Goal: Check status: Check status

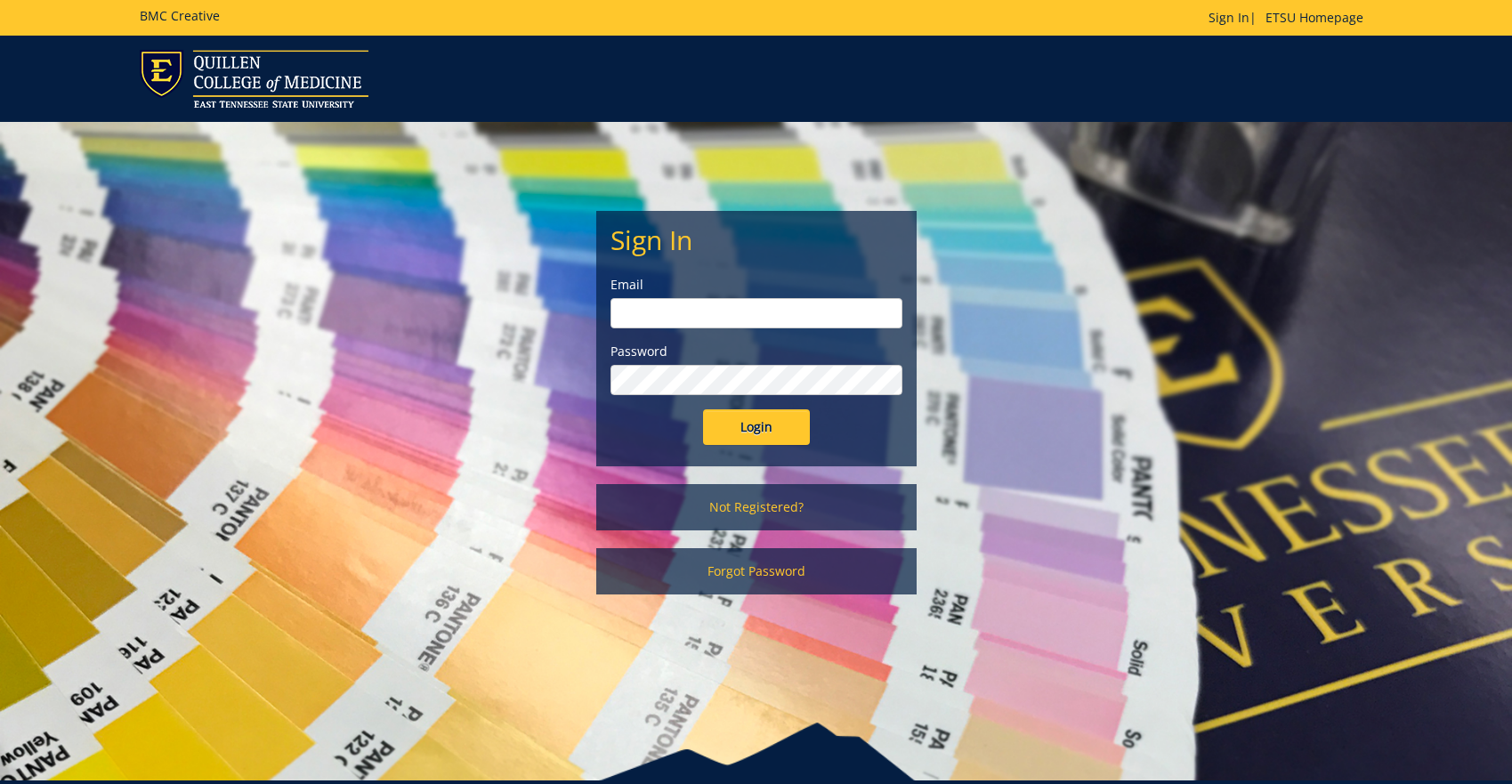
click at [799, 316] on input "email" at bounding box center [756, 312] width 292 height 31
type input "[EMAIL_ADDRESS][DOMAIN_NAME]"
click at [703, 410] on input "Login" at bounding box center [756, 427] width 106 height 35
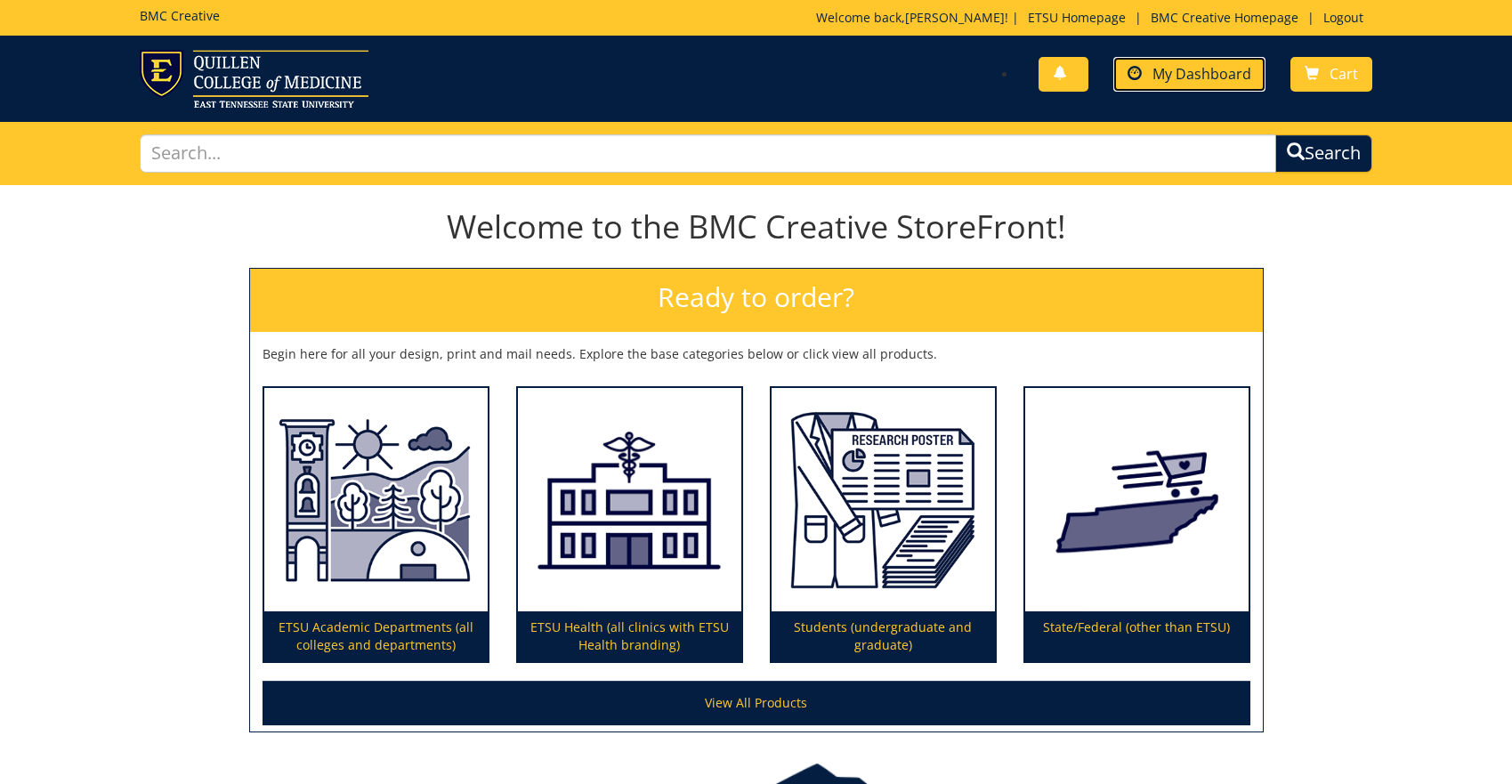
click at [1201, 83] on link "My Dashboard" at bounding box center [1189, 75] width 153 height 35
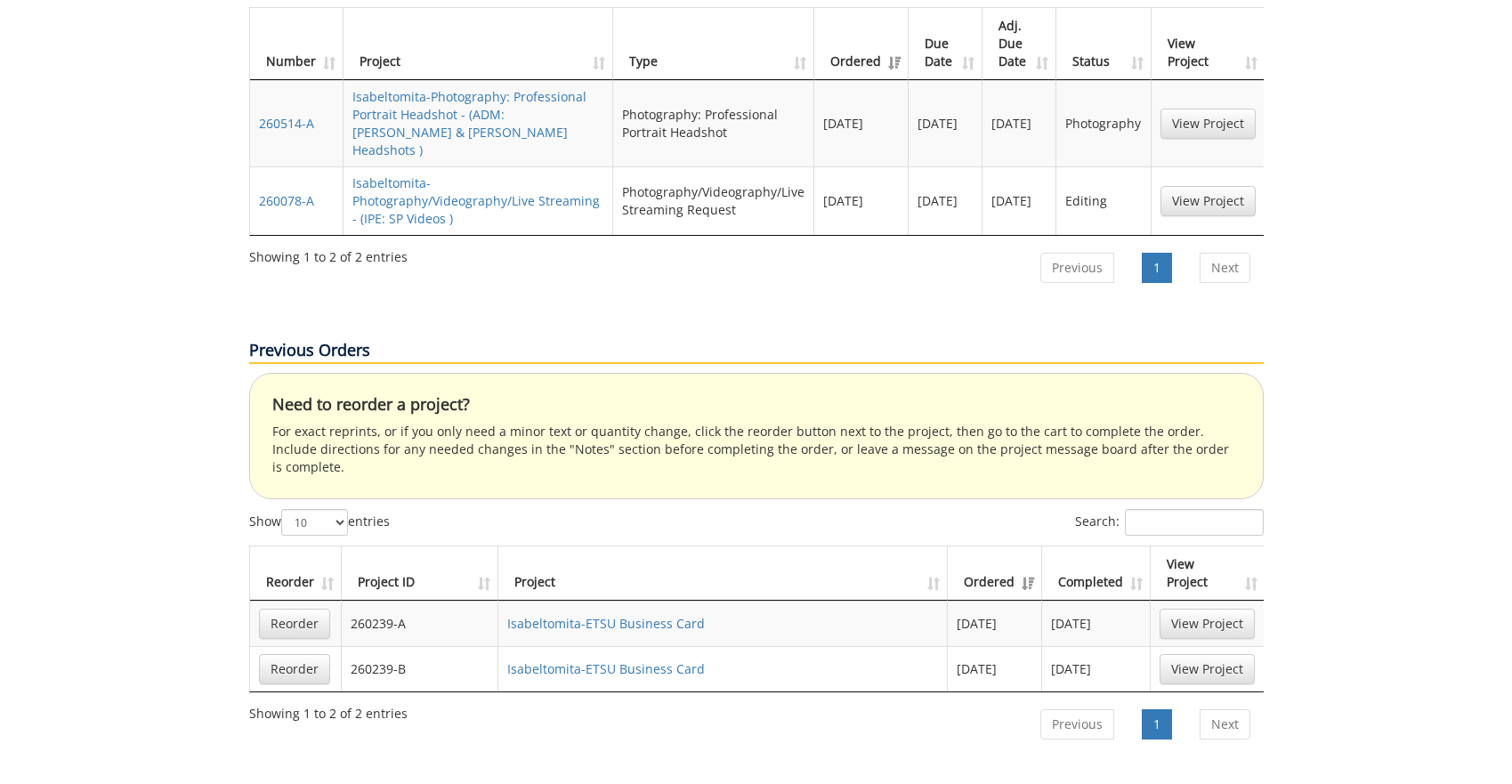
scroll to position [623, 0]
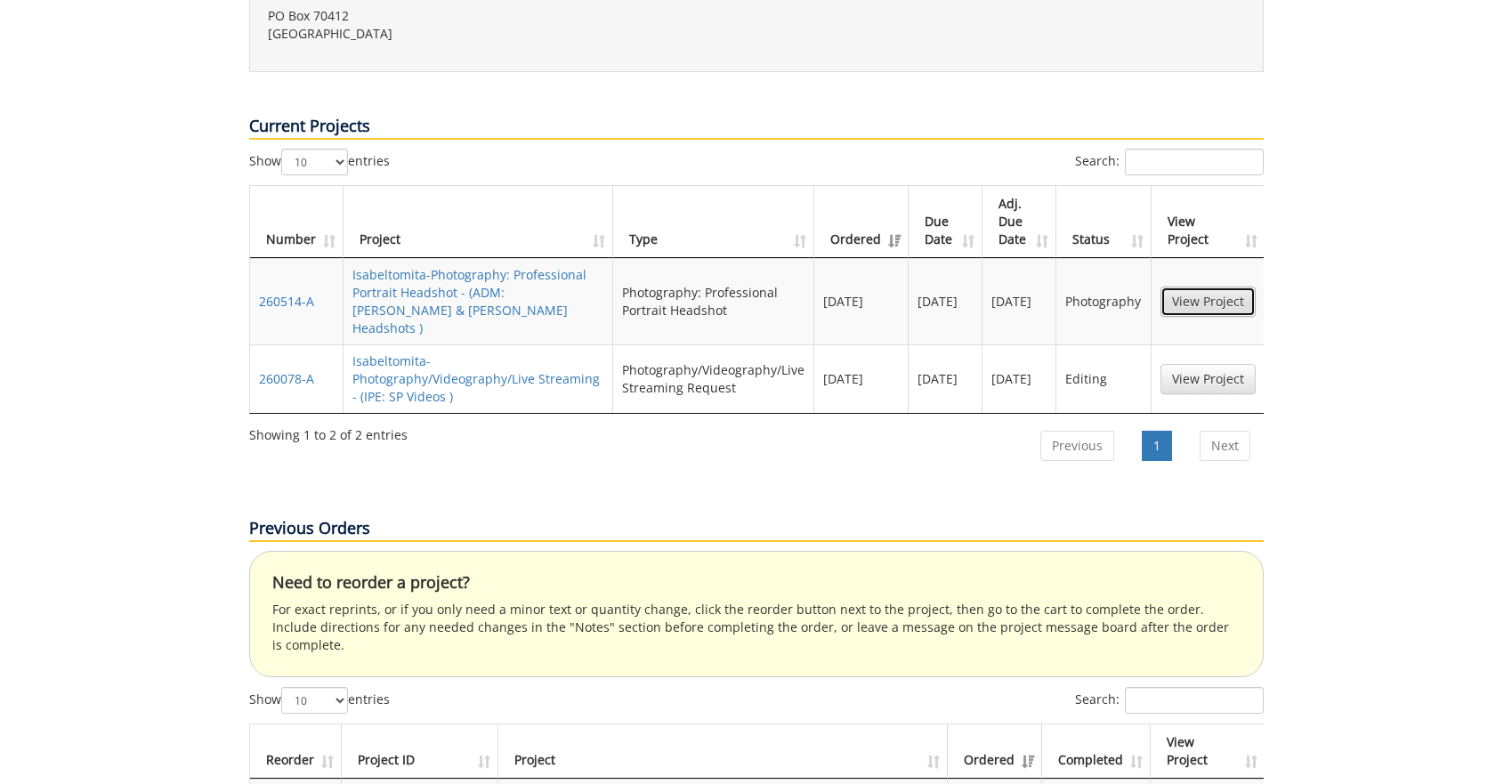
click at [1179, 287] on link "View Project" at bounding box center [1208, 301] width 95 height 31
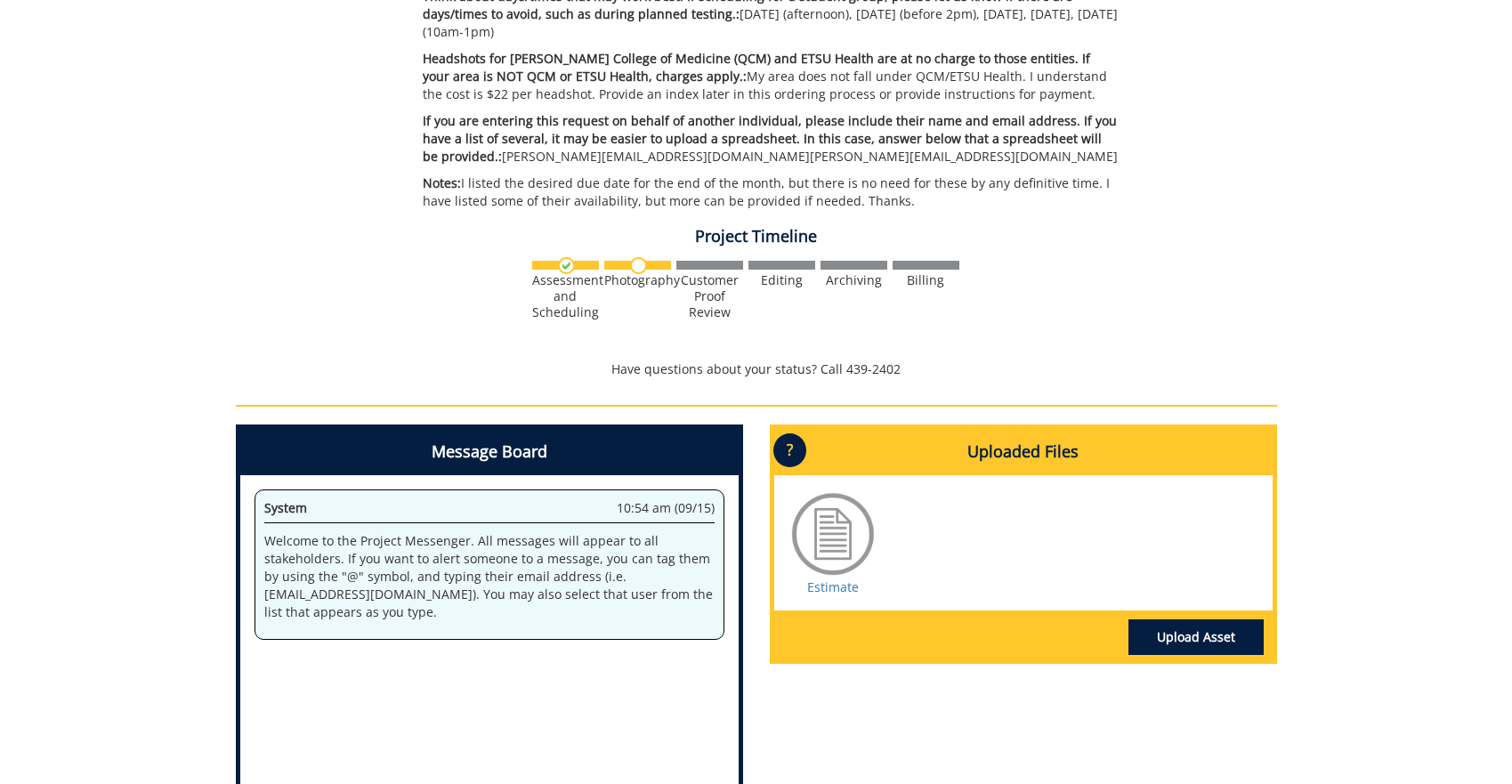
scroll to position [680, 0]
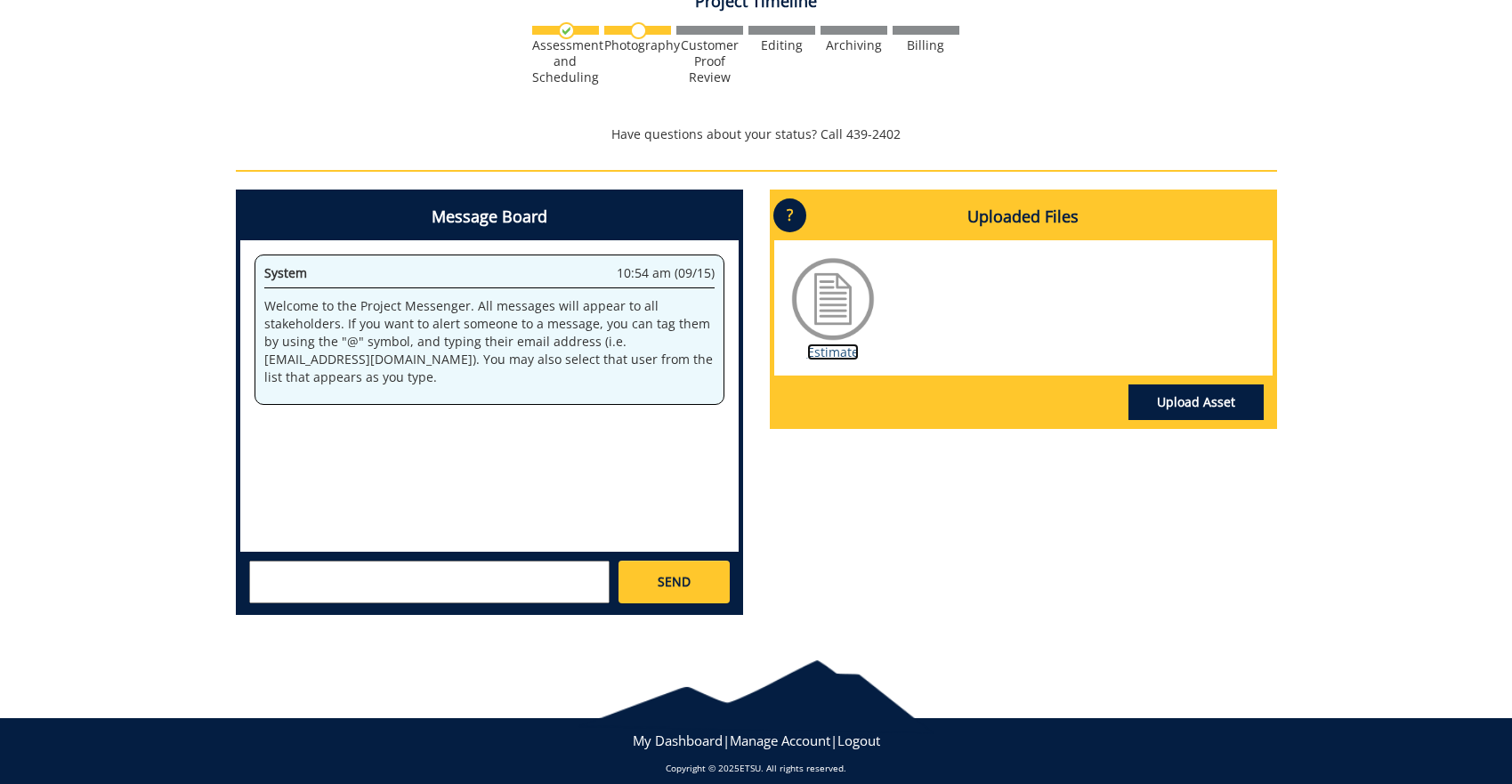
click at [852, 343] on link "Estimate" at bounding box center [833, 351] width 52 height 17
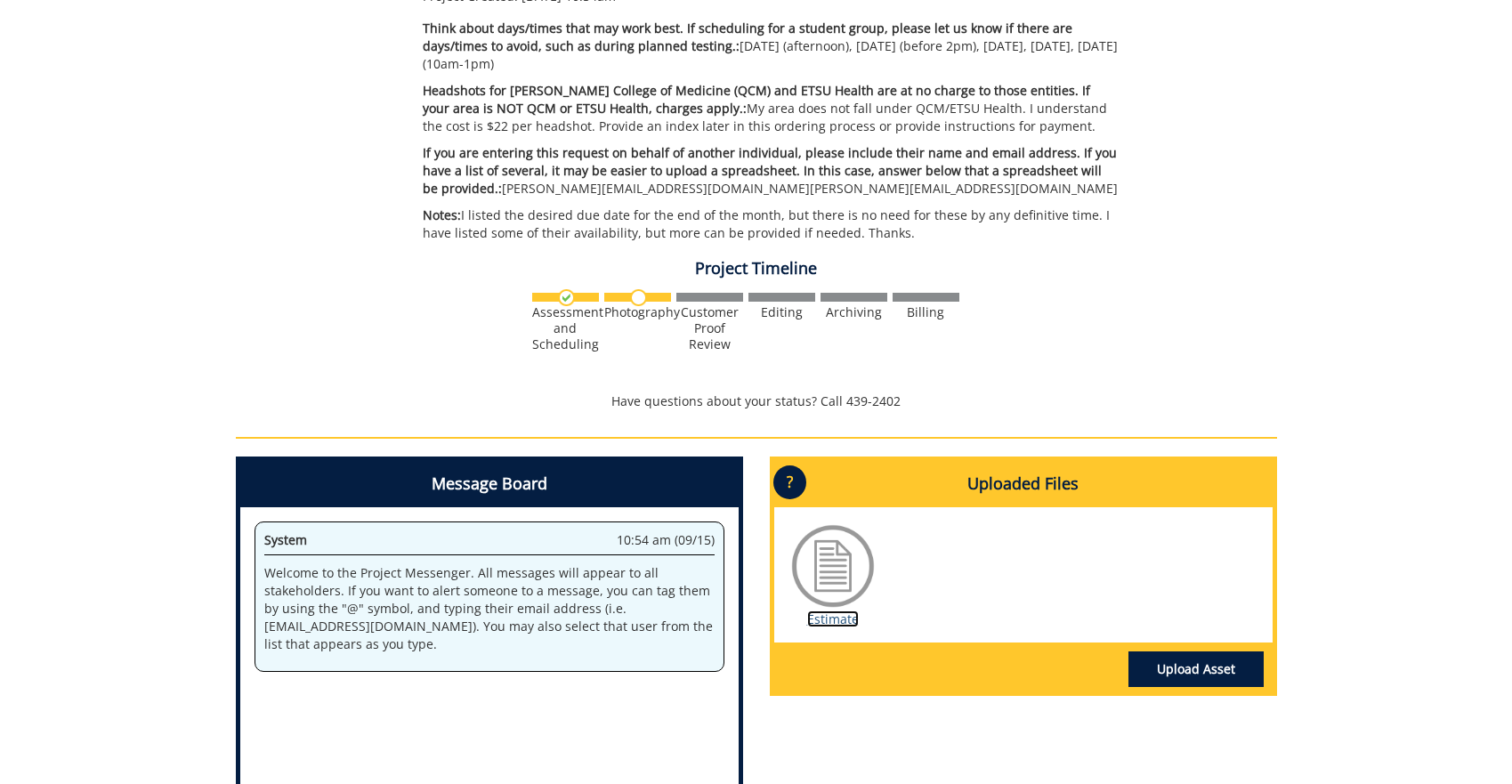
scroll to position [324, 0]
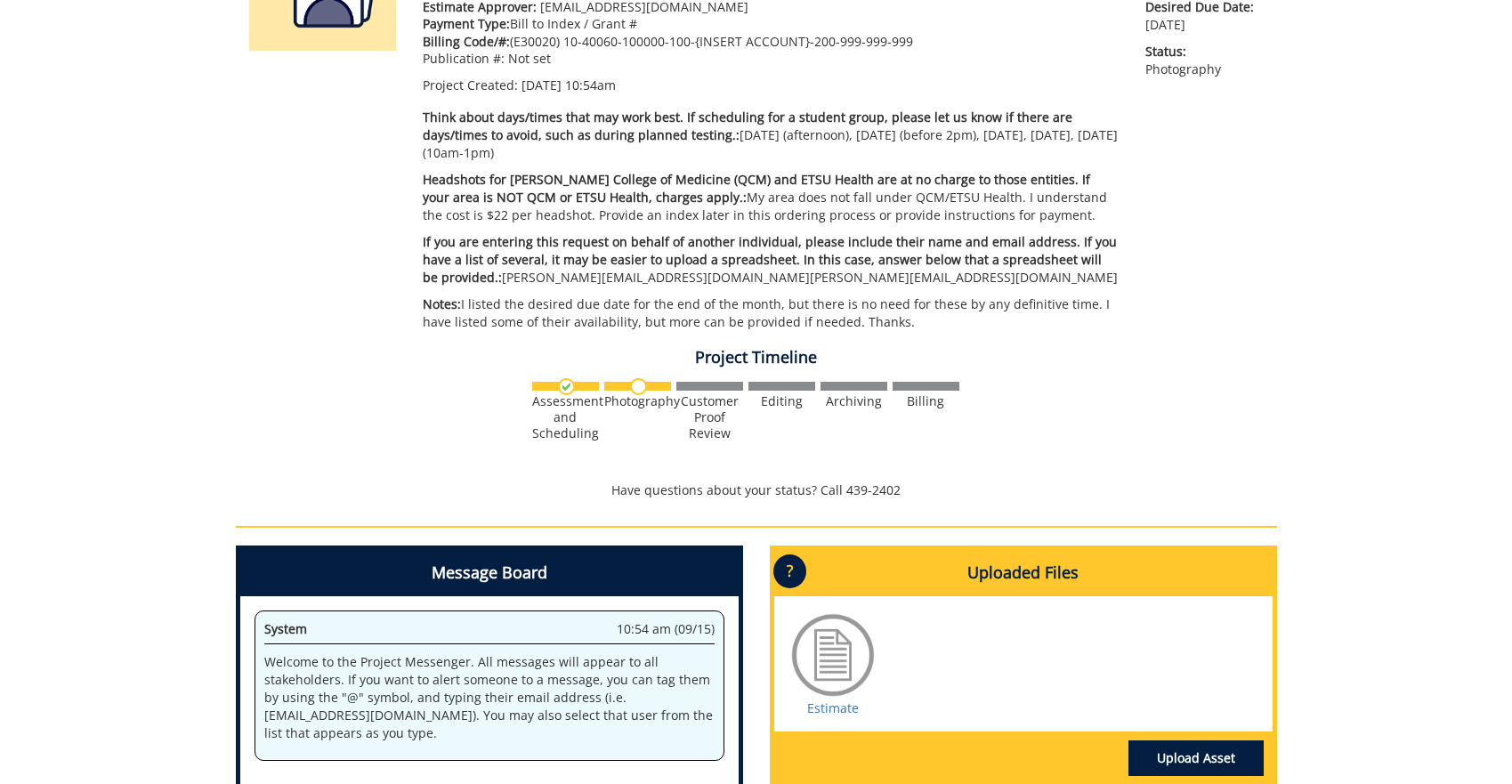
click at [814, 633] on div at bounding box center [832, 655] width 89 height 89
click at [839, 699] on link "Estimate" at bounding box center [833, 707] width 52 height 17
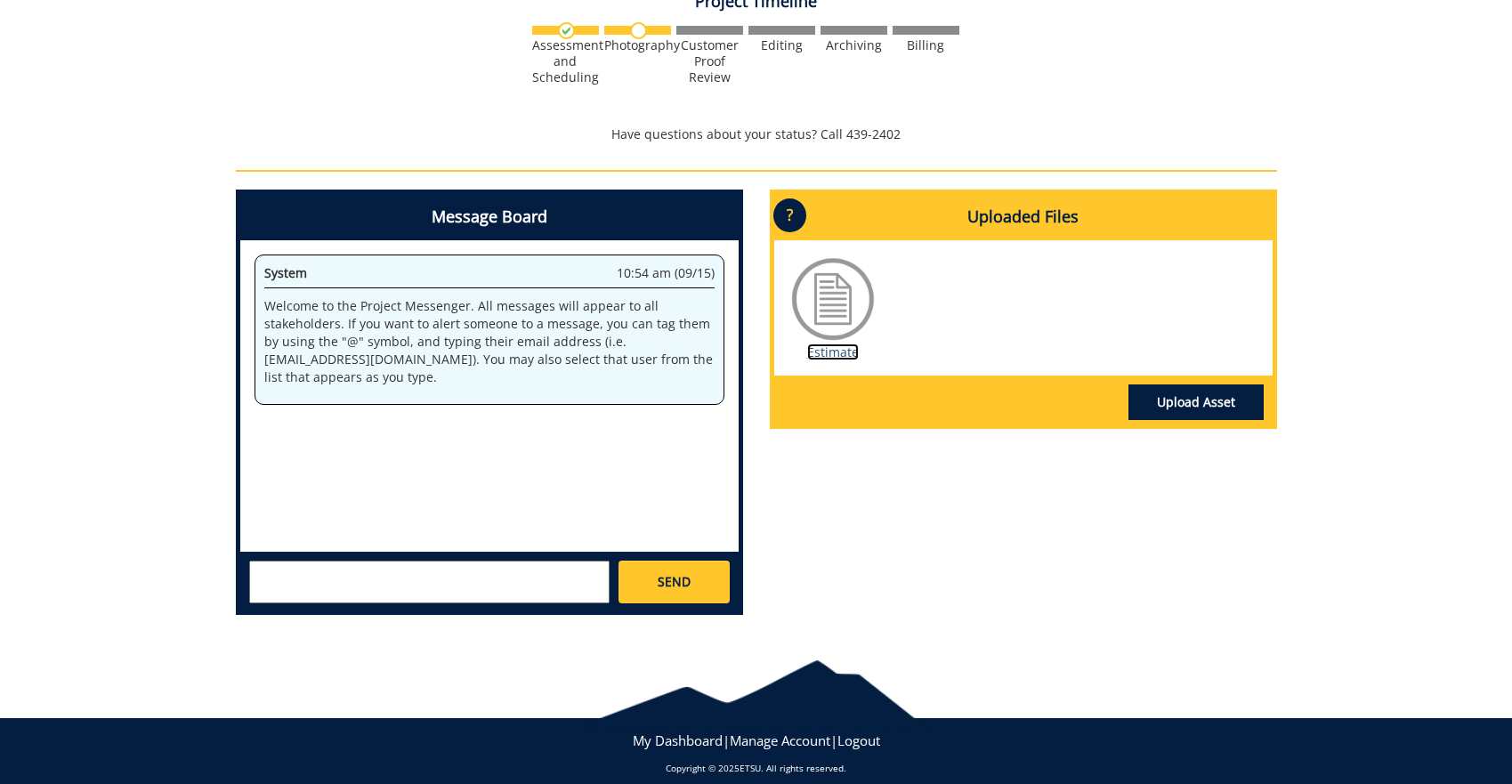
scroll to position [57, 0]
